Goal: Submit feedback/report problem

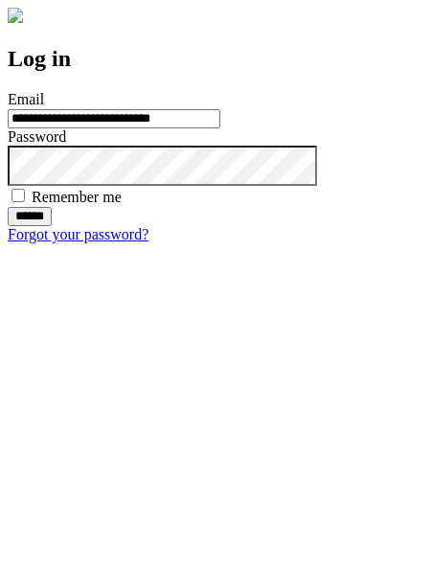
click at [52, 226] on input "******" at bounding box center [30, 216] width 44 height 19
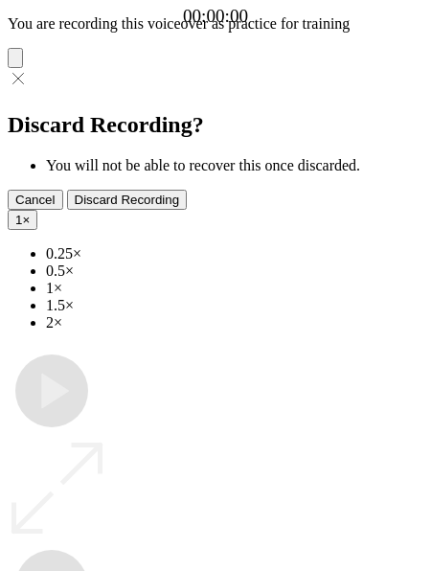
type input "**********"
